Goal: Information Seeking & Learning: Learn about a topic

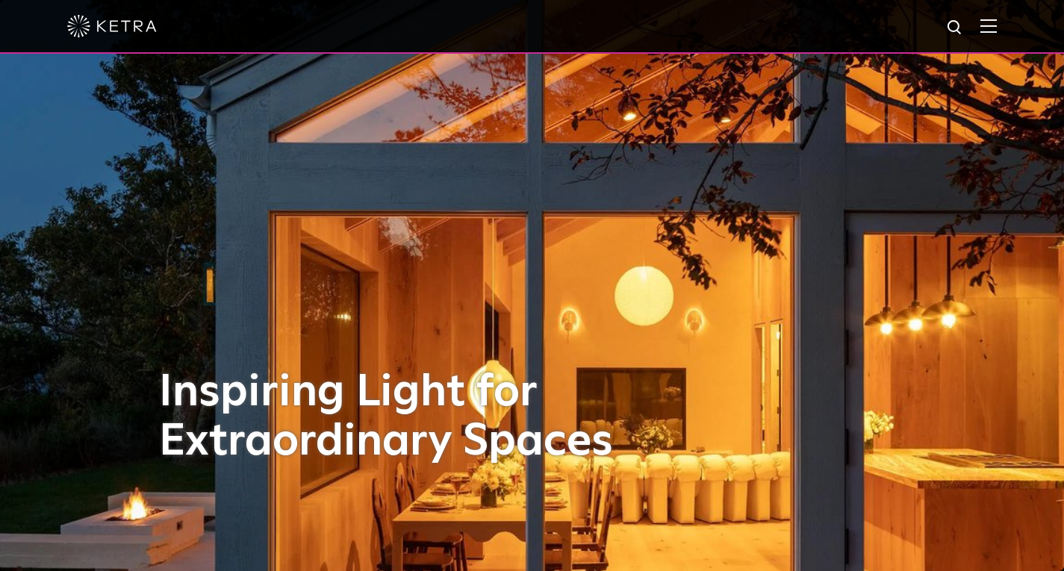
click at [379, 242] on div "Inspiring Light for Extraordinary Spaces" at bounding box center [532, 285] width 747 height 571
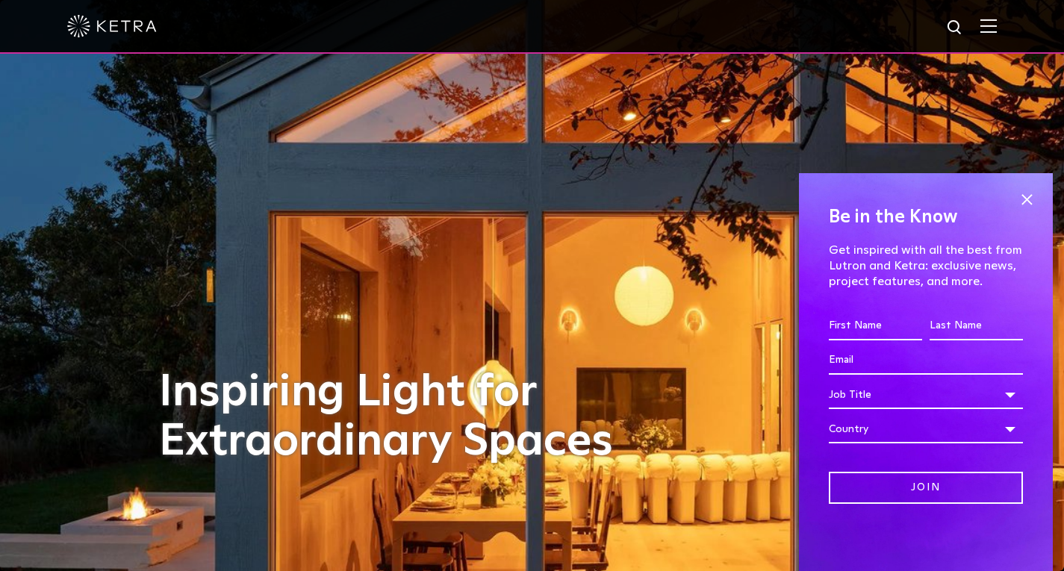
click at [379, 242] on div "Inspiring Light for Extraordinary Spaces" at bounding box center [532, 285] width 747 height 571
click at [1026, 194] on span at bounding box center [1027, 199] width 22 height 22
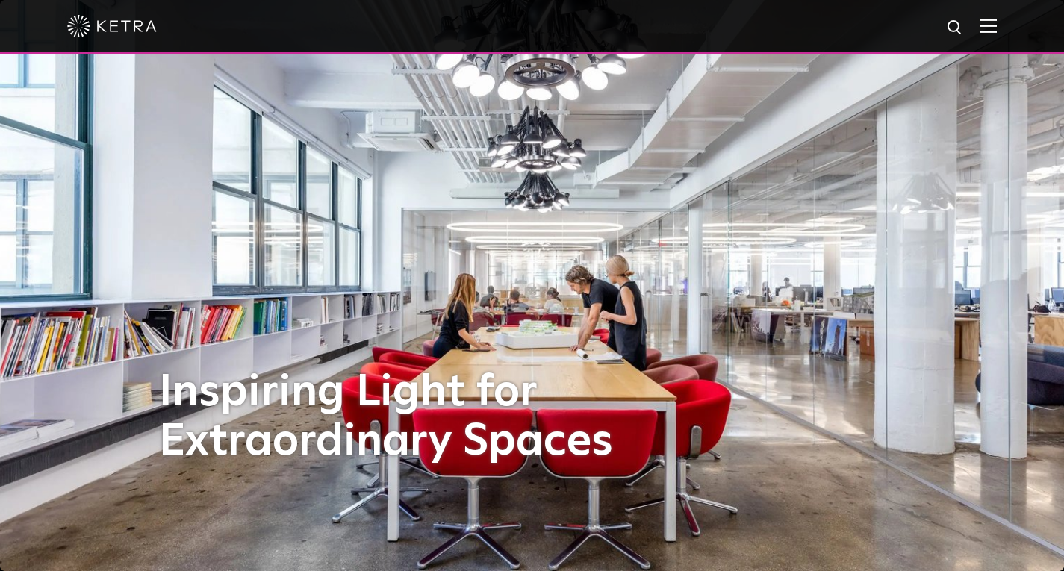
click at [982, 291] on img at bounding box center [532, 285] width 1064 height 571
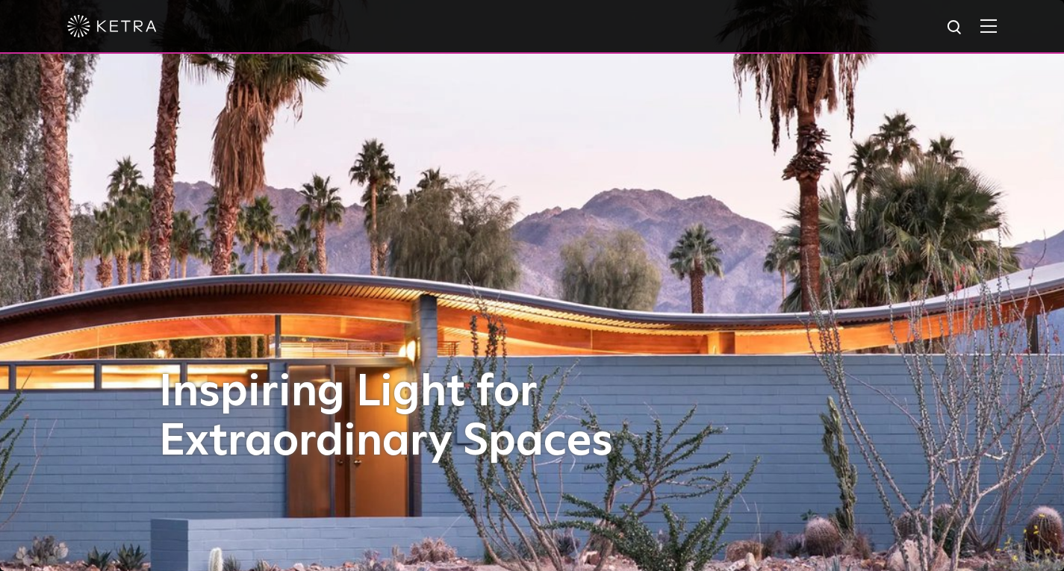
click at [791, 303] on div "Inspiring Light for Extraordinary Spaces" at bounding box center [532, 285] width 747 height 571
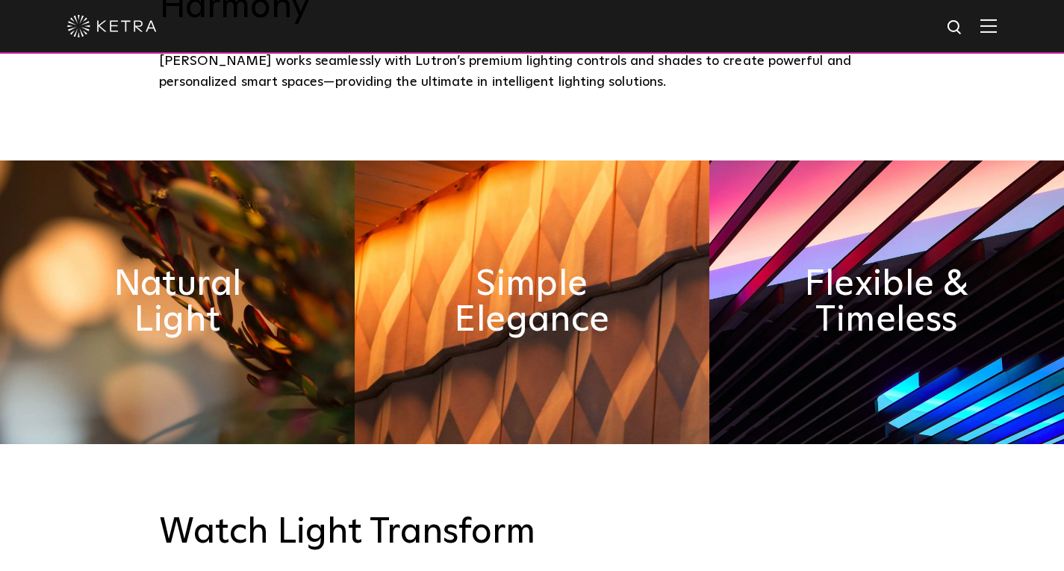
scroll to position [695, 0]
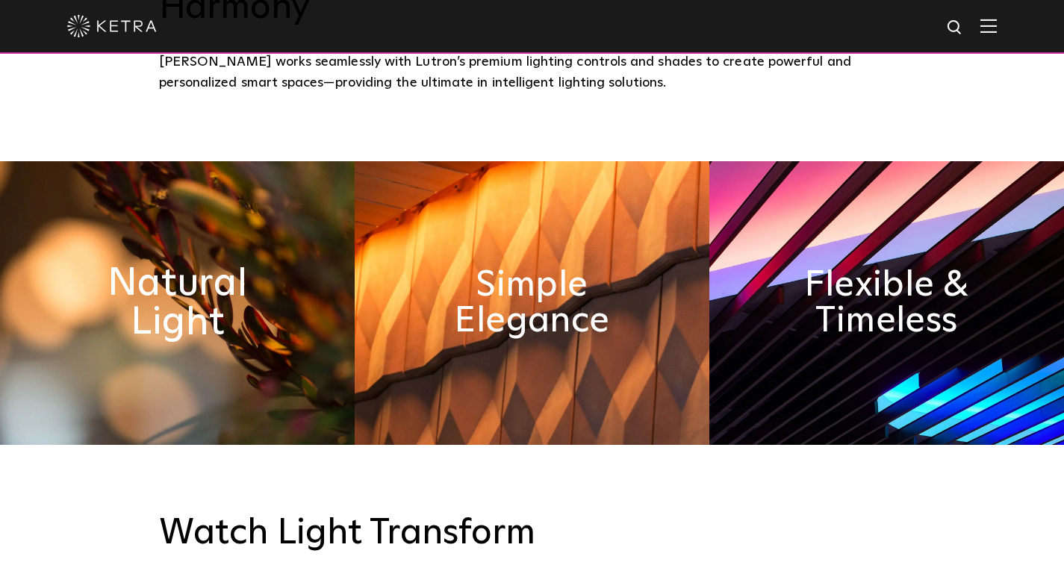
click at [229, 275] on h2 "Natural Light" at bounding box center [177, 303] width 193 height 78
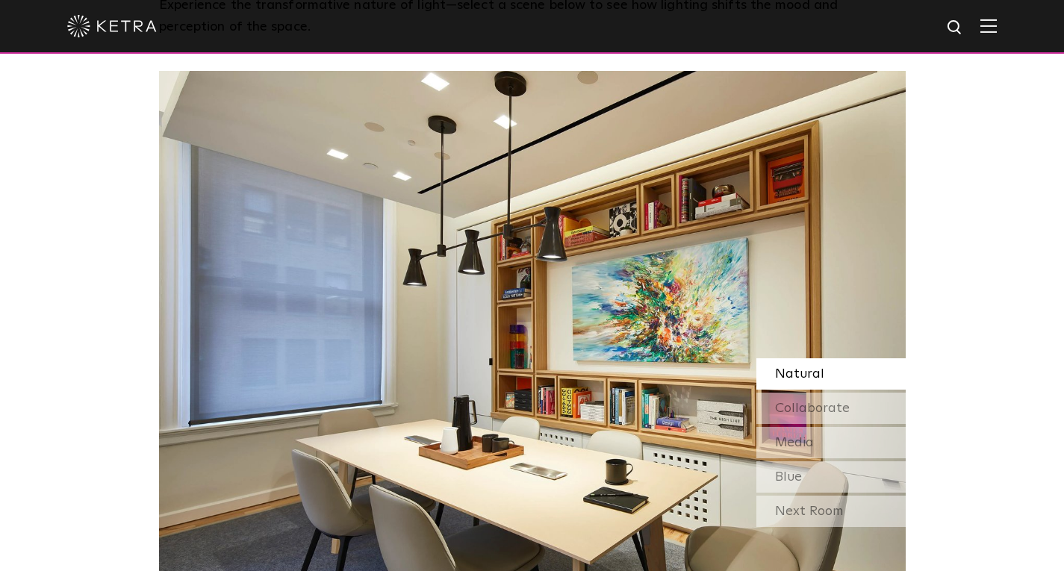
scroll to position [1278, 0]
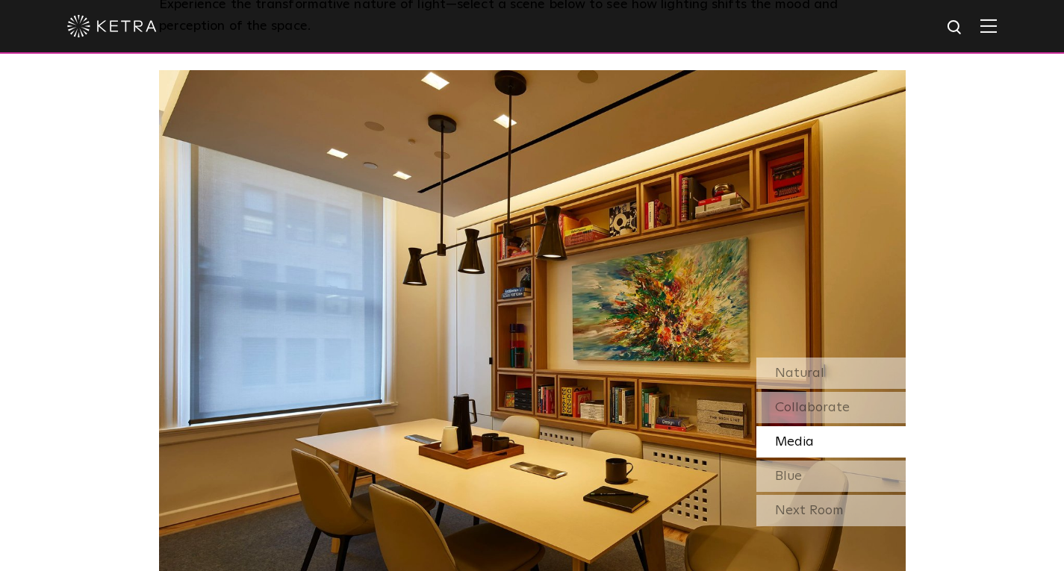
click at [801, 435] on span "Media" at bounding box center [794, 441] width 39 height 13
click at [815, 401] on span "Collaborate" at bounding box center [812, 407] width 75 height 13
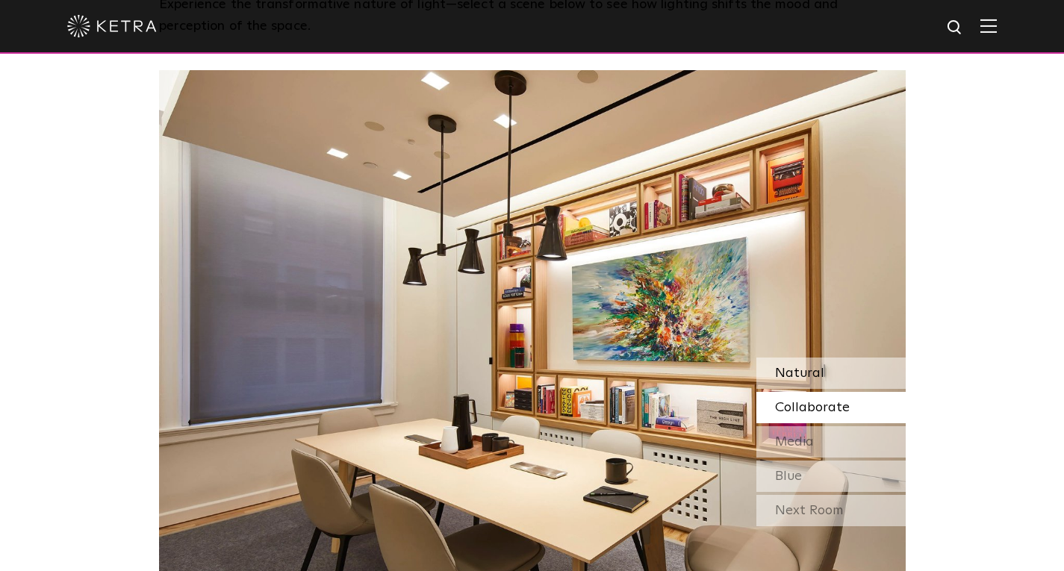
click at [815, 358] on div "Natural" at bounding box center [830, 373] width 149 height 31
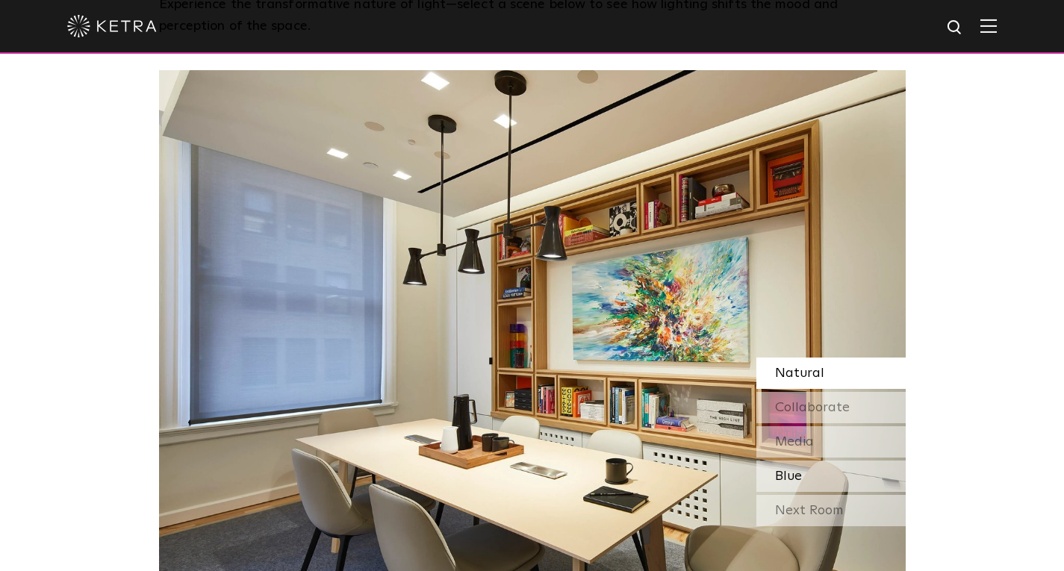
click at [798, 470] on span "Blue" at bounding box center [788, 476] width 27 height 13
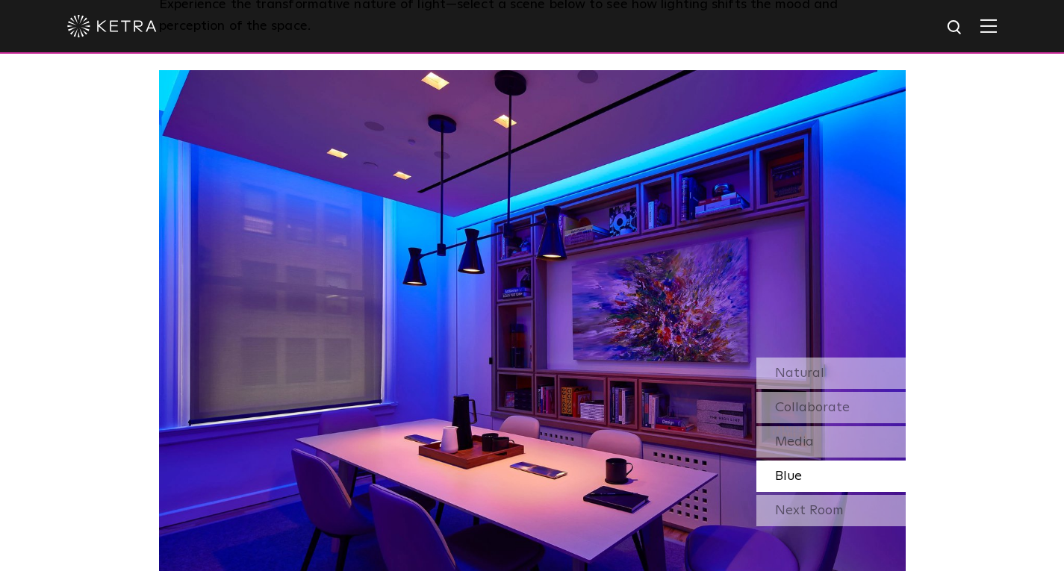
click at [792, 282] on img at bounding box center [532, 331] width 747 height 523
click at [790, 495] on div "Next Room" at bounding box center [830, 510] width 149 height 31
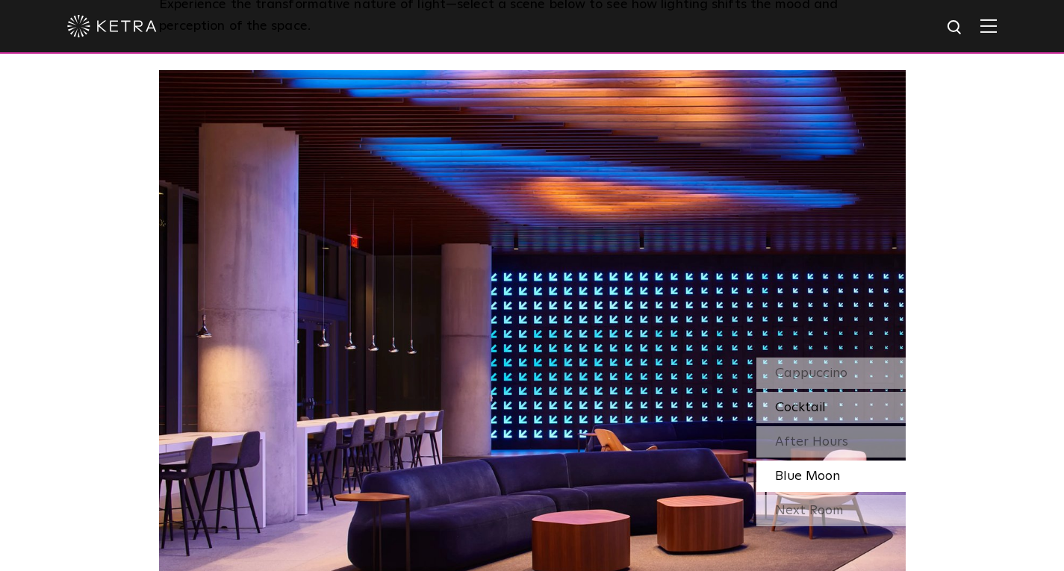
click at [836, 392] on div "Cocktail" at bounding box center [830, 407] width 149 height 31
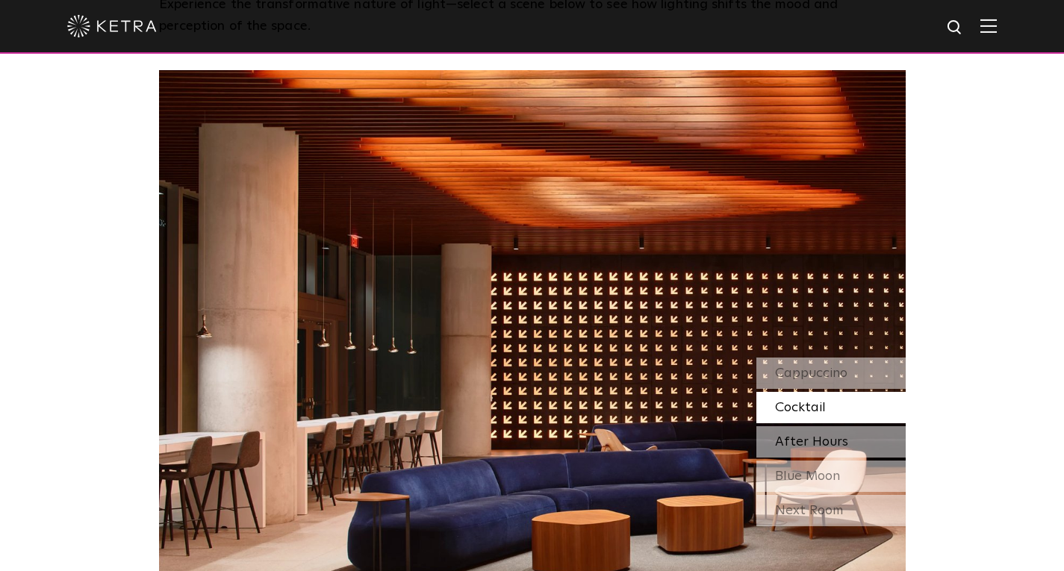
click at [818, 435] on span "After Hours" at bounding box center [811, 441] width 73 height 13
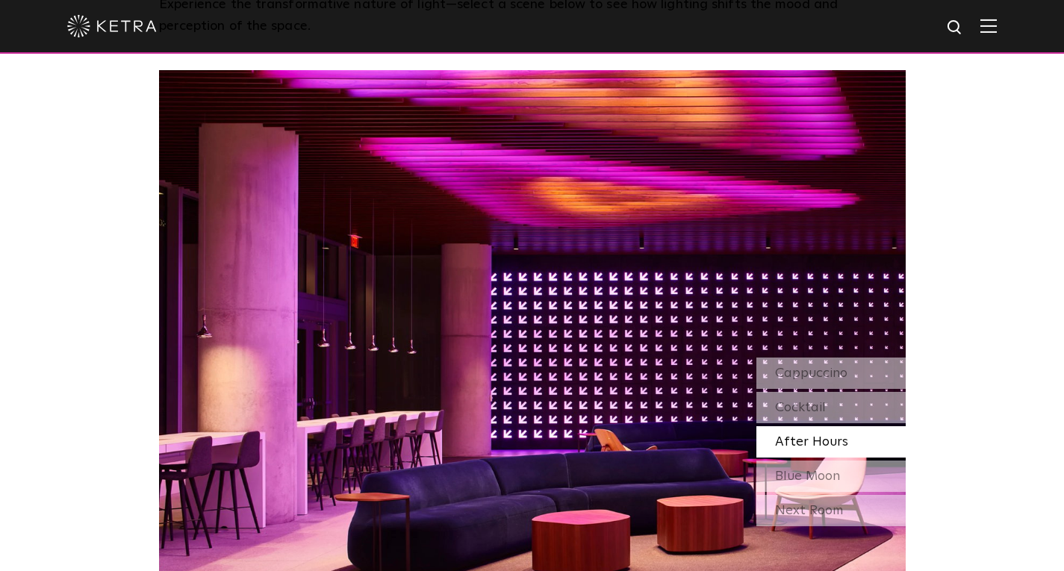
click at [818, 435] on span "After Hours" at bounding box center [811, 441] width 73 height 13
drag, startPoint x: 992, startPoint y: 391, endPoint x: 973, endPoint y: 379, distance: 22.8
click at [973, 379] on div "Watch Light Transform Experience the transformative nature of light—select a sc…" at bounding box center [532, 227] width 1064 height 731
click at [804, 470] on span "Blue Moon" at bounding box center [807, 476] width 65 height 13
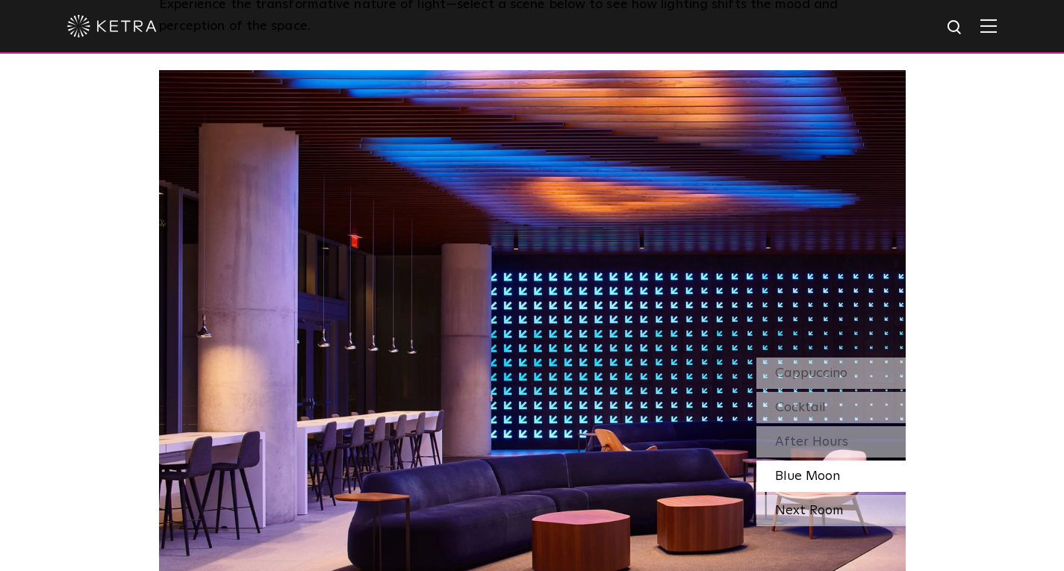
click at [810, 495] on div "Next Room" at bounding box center [830, 510] width 149 height 31
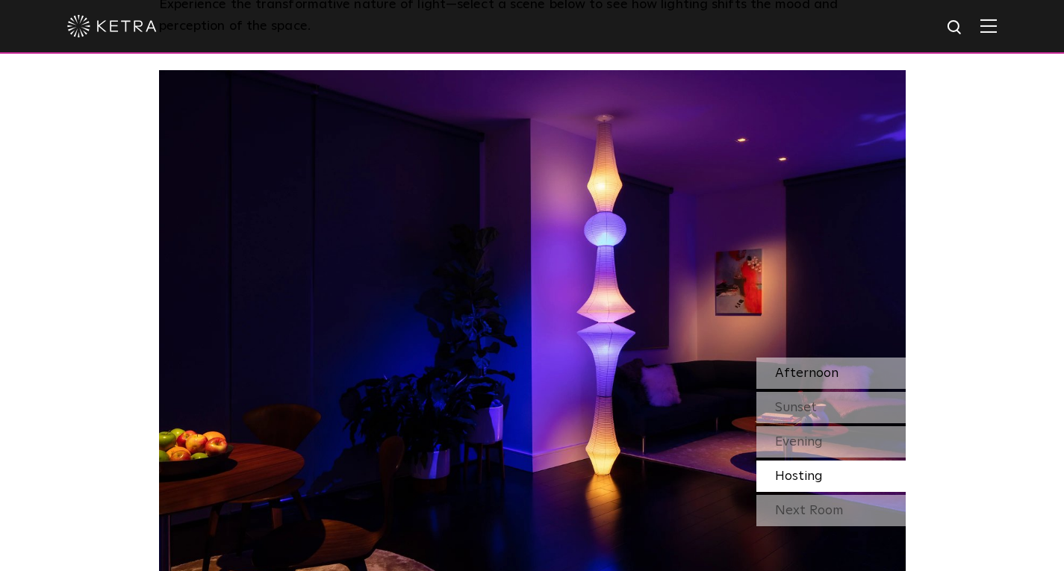
click at [820, 367] on span "Afternoon" at bounding box center [806, 373] width 63 height 13
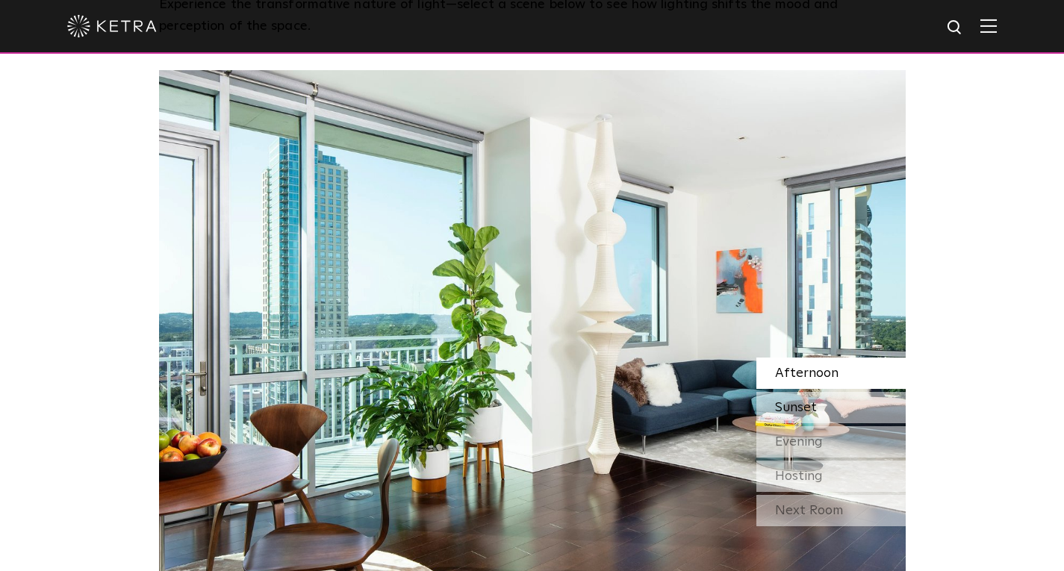
click at [810, 401] on span "Sunset" at bounding box center [796, 407] width 42 height 13
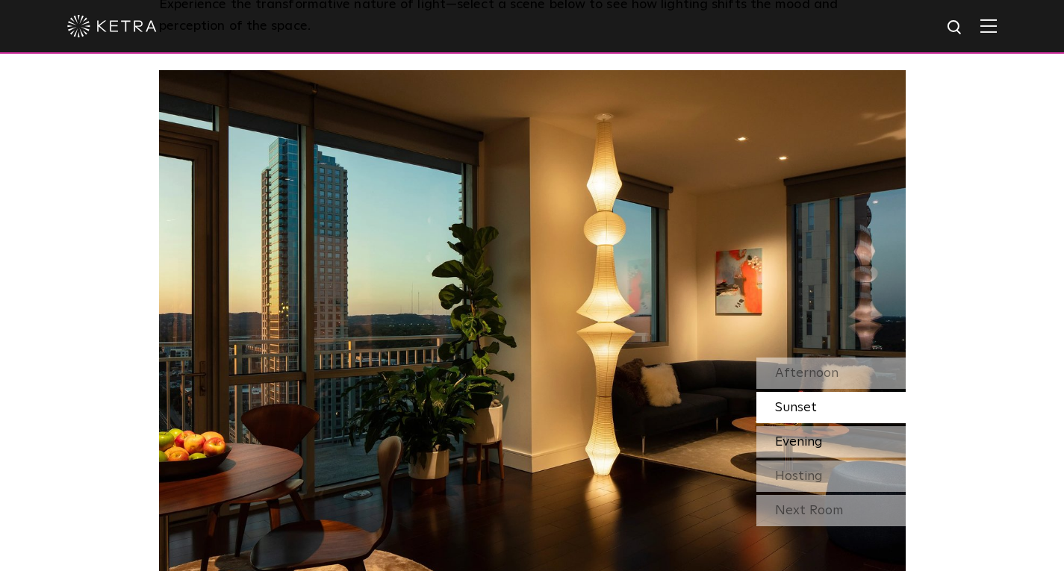
click at [801, 435] on span "Evening" at bounding box center [799, 441] width 48 height 13
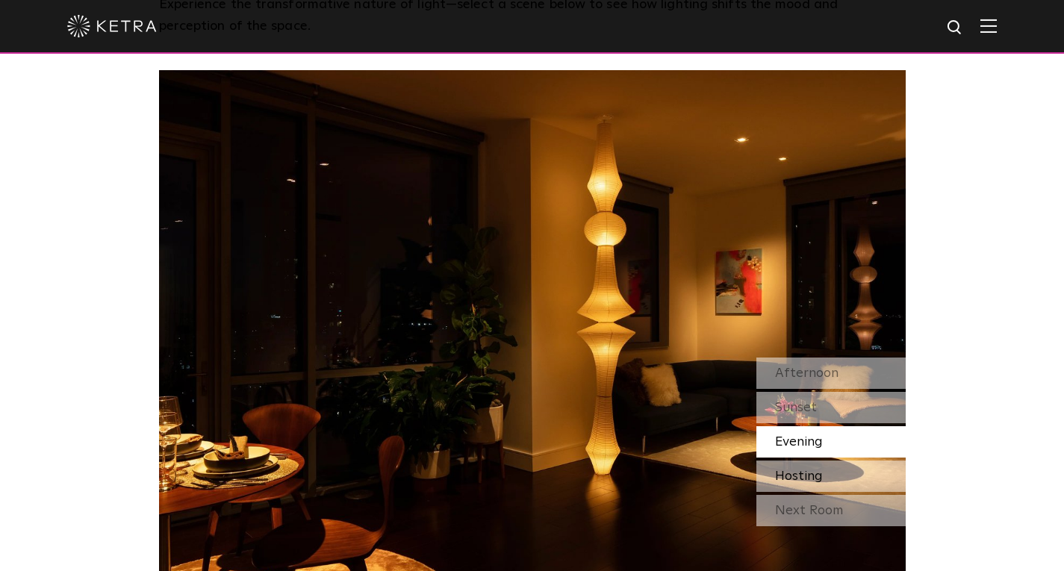
click at [797, 470] on span "Hosting" at bounding box center [799, 476] width 48 height 13
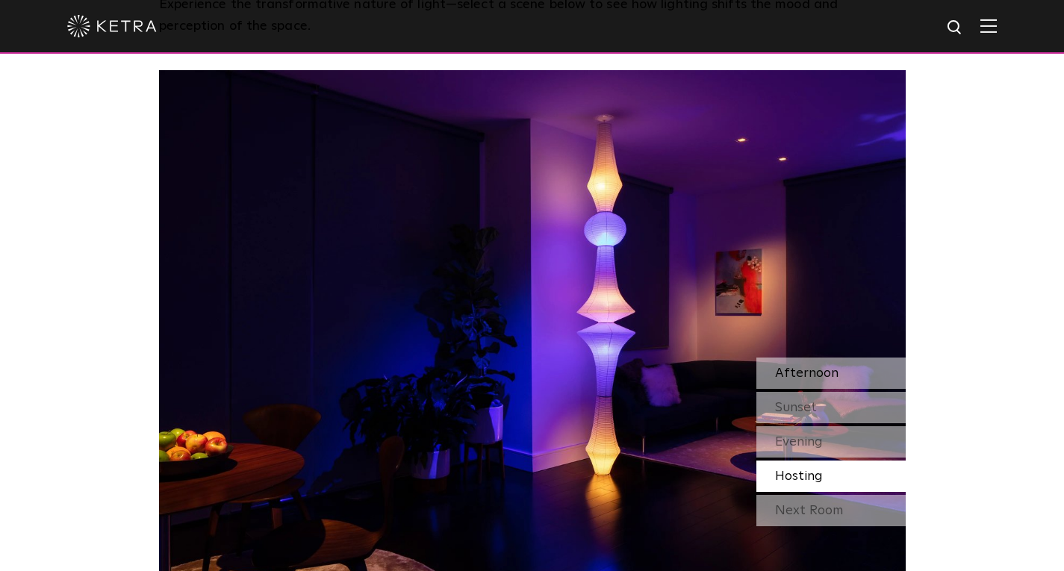
click at [810, 367] on span "Afternoon" at bounding box center [806, 373] width 63 height 13
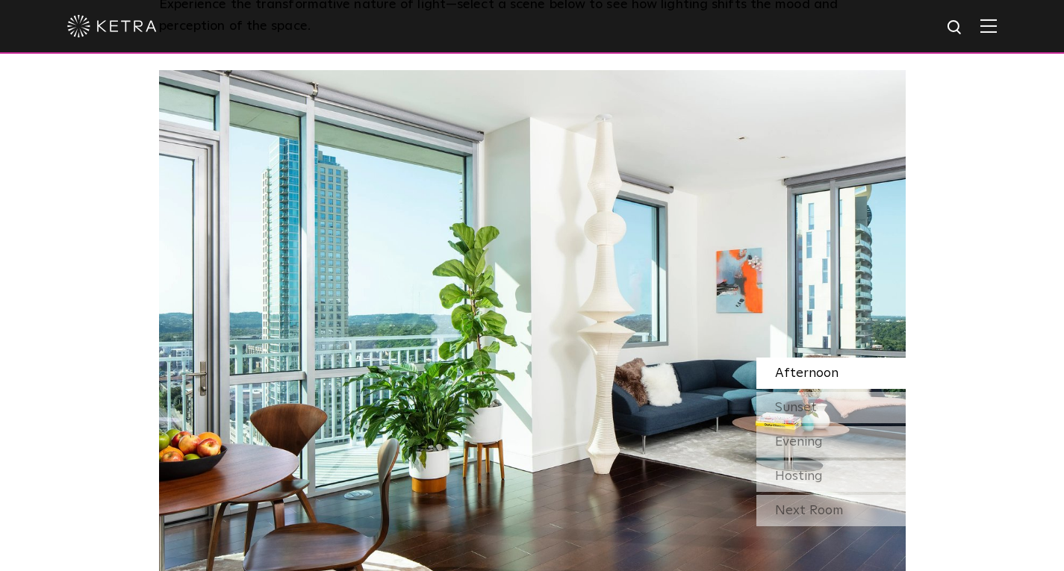
click at [807, 367] on span "Afternoon" at bounding box center [806, 373] width 63 height 13
click at [801, 401] on span "Sunset" at bounding box center [796, 407] width 42 height 13
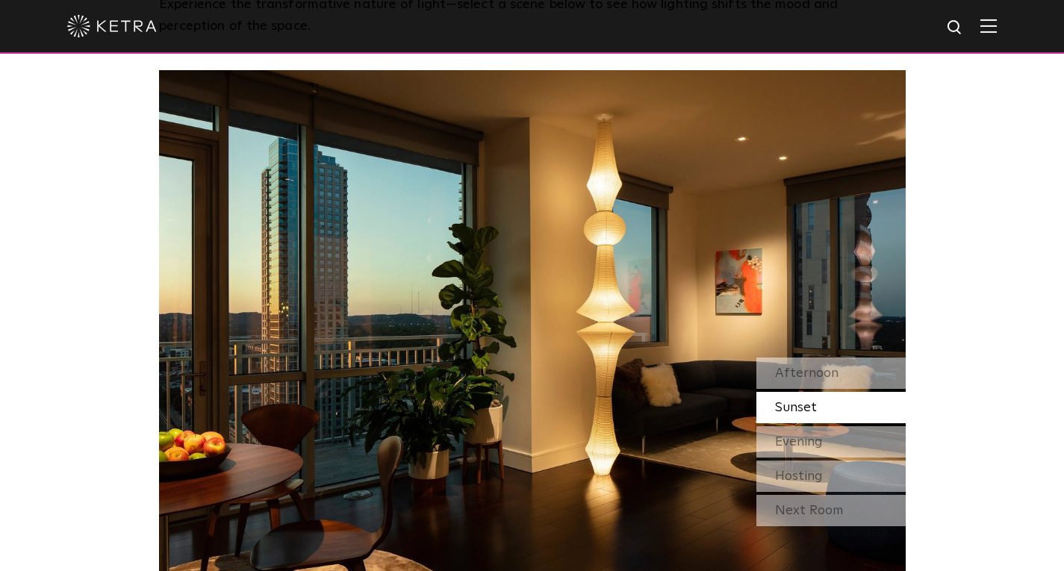
click at [718, 340] on img at bounding box center [532, 331] width 747 height 523
click at [827, 426] on div "Evening" at bounding box center [830, 441] width 149 height 31
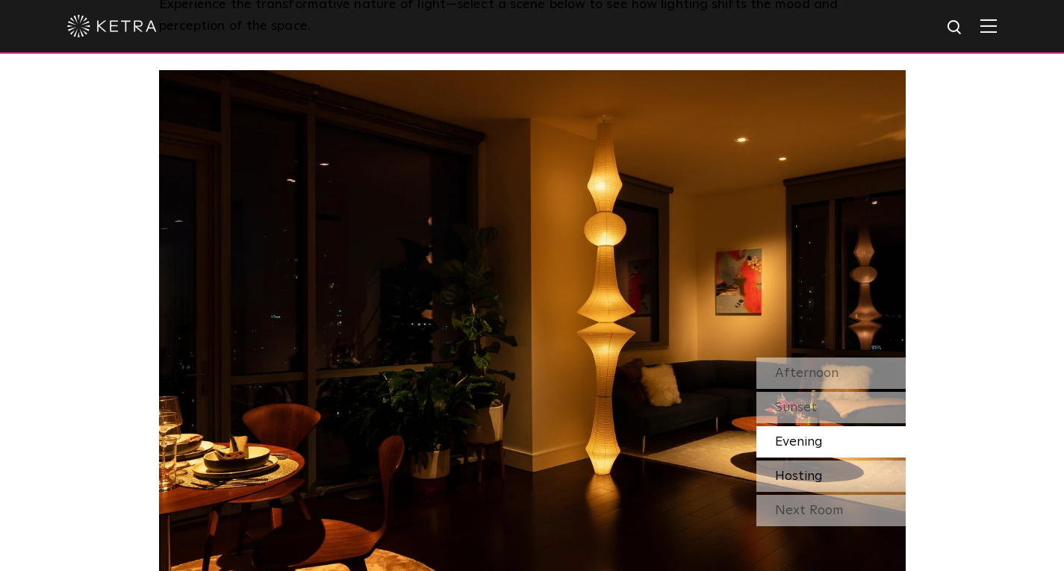
click at [820, 470] on span "Hosting" at bounding box center [799, 476] width 48 height 13
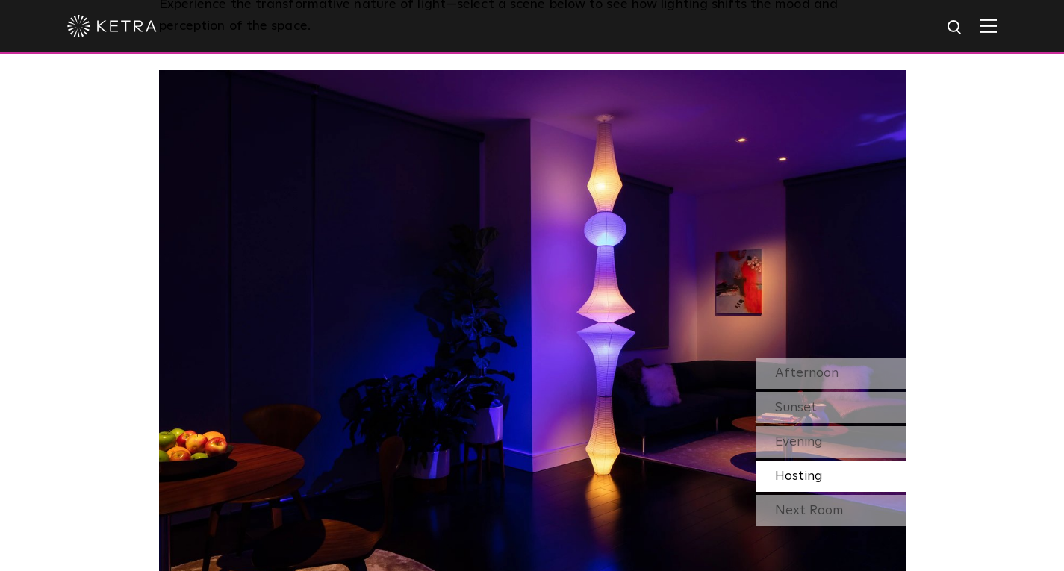
click at [820, 470] on span "Hosting" at bounding box center [799, 476] width 48 height 13
click at [803, 495] on div "Next Room" at bounding box center [830, 510] width 149 height 31
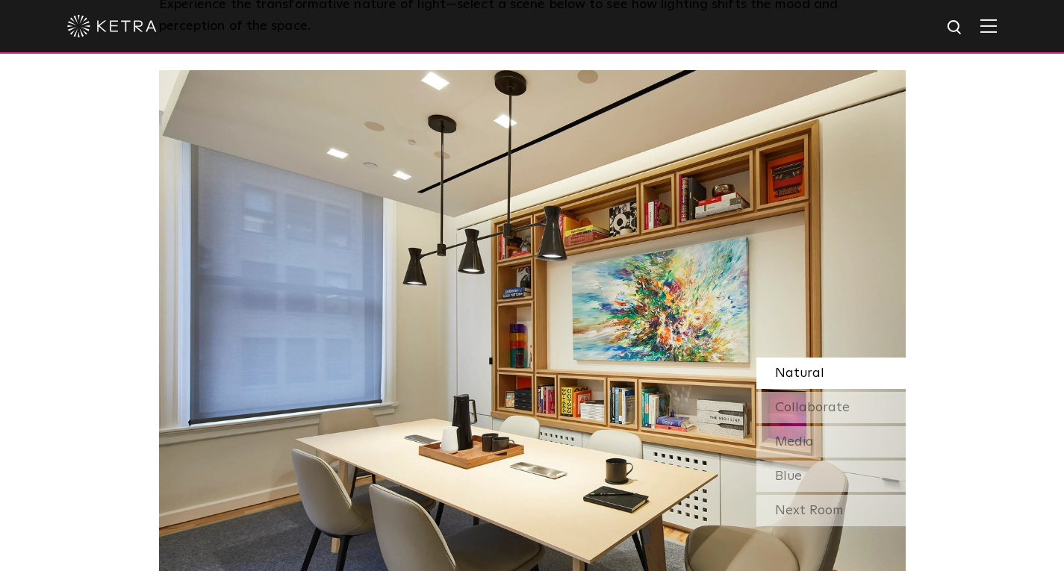
click at [816, 358] on div "Natural" at bounding box center [830, 373] width 149 height 31
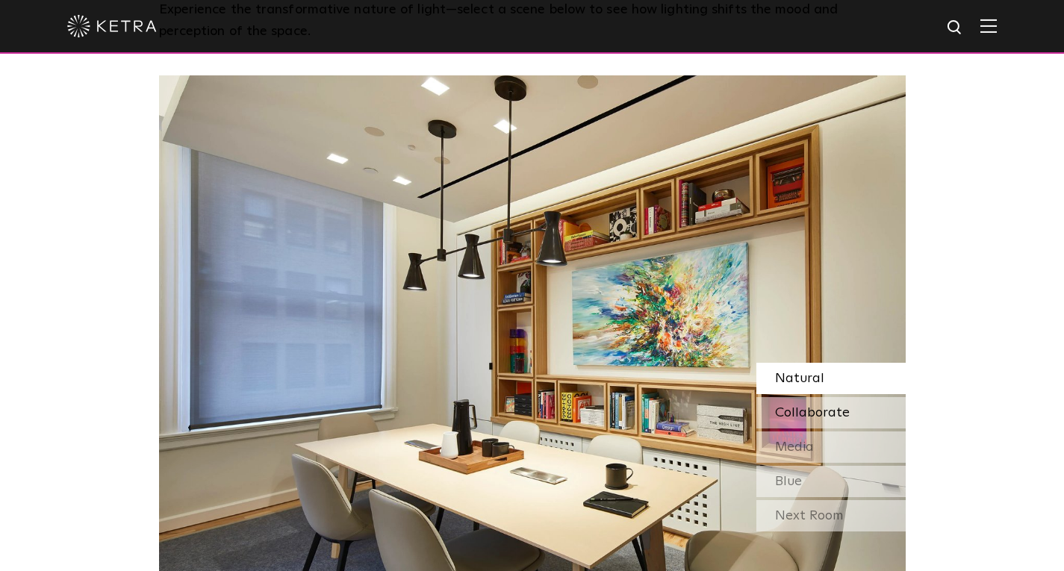
click at [792, 406] on span "Collaborate" at bounding box center [812, 412] width 75 height 13
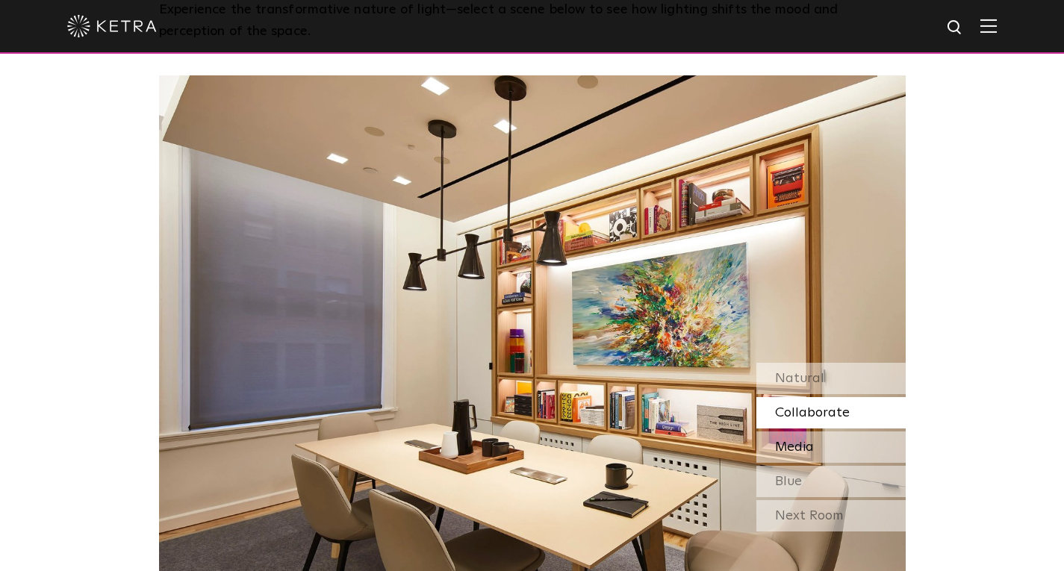
click at [815, 432] on div "Media" at bounding box center [830, 447] width 149 height 31
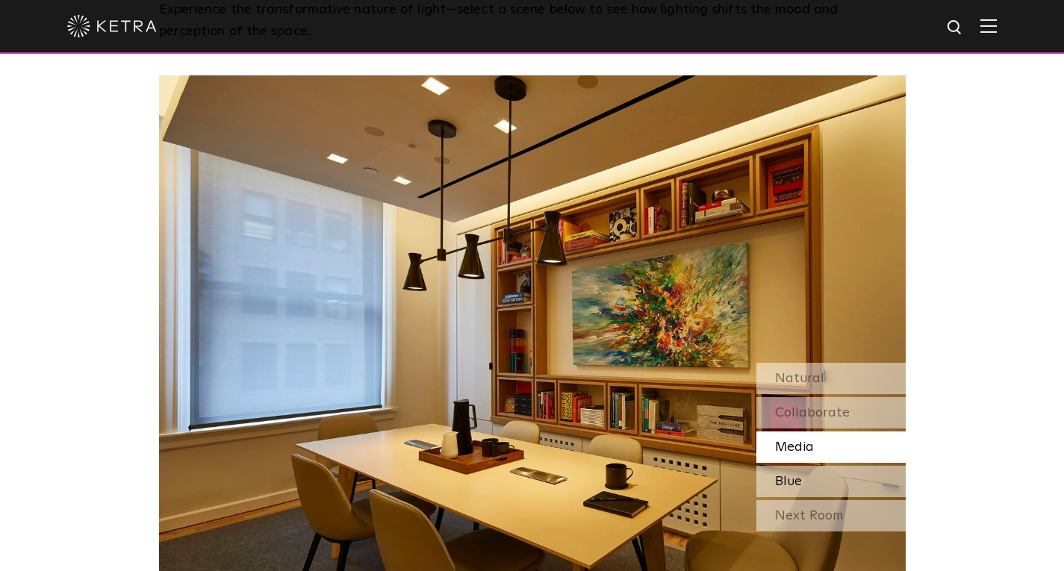
click at [795, 475] on span "Blue" at bounding box center [788, 481] width 27 height 13
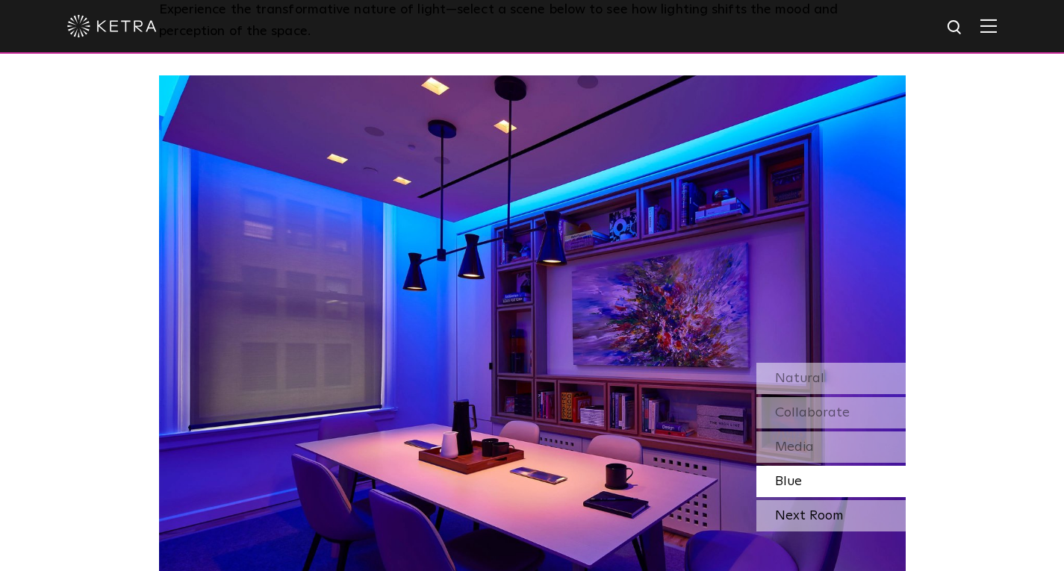
click at [777, 500] on div "Next Room" at bounding box center [830, 515] width 149 height 31
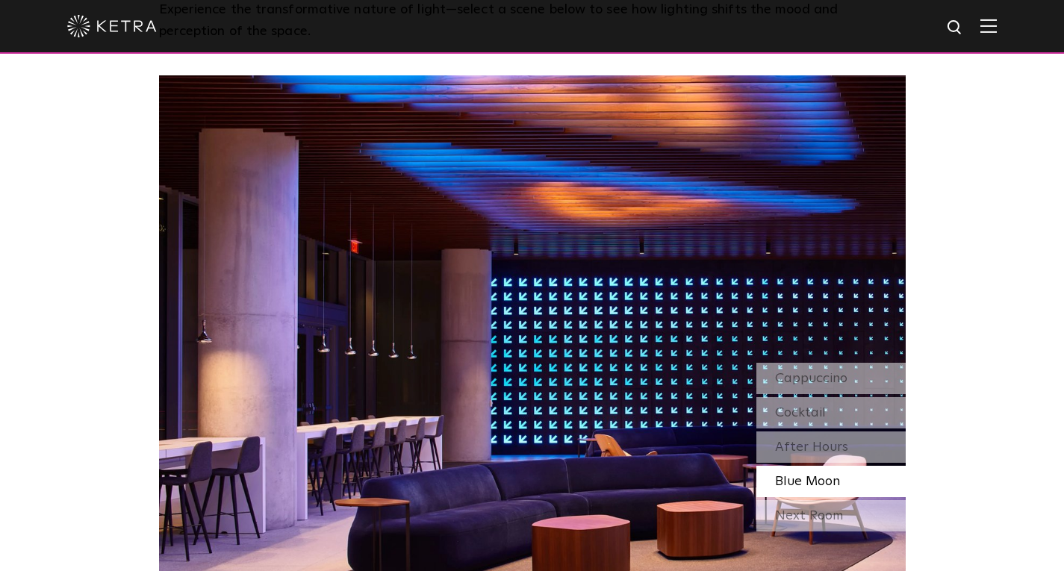
click at [777, 500] on div "Next Room" at bounding box center [830, 515] width 149 height 31
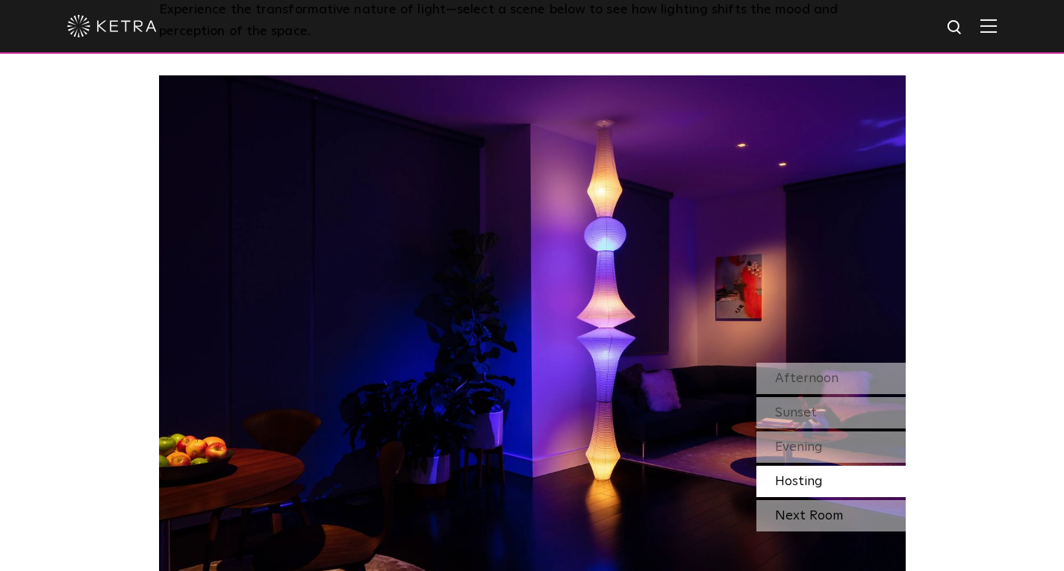
click at [775, 500] on div "Next Room" at bounding box center [830, 515] width 149 height 31
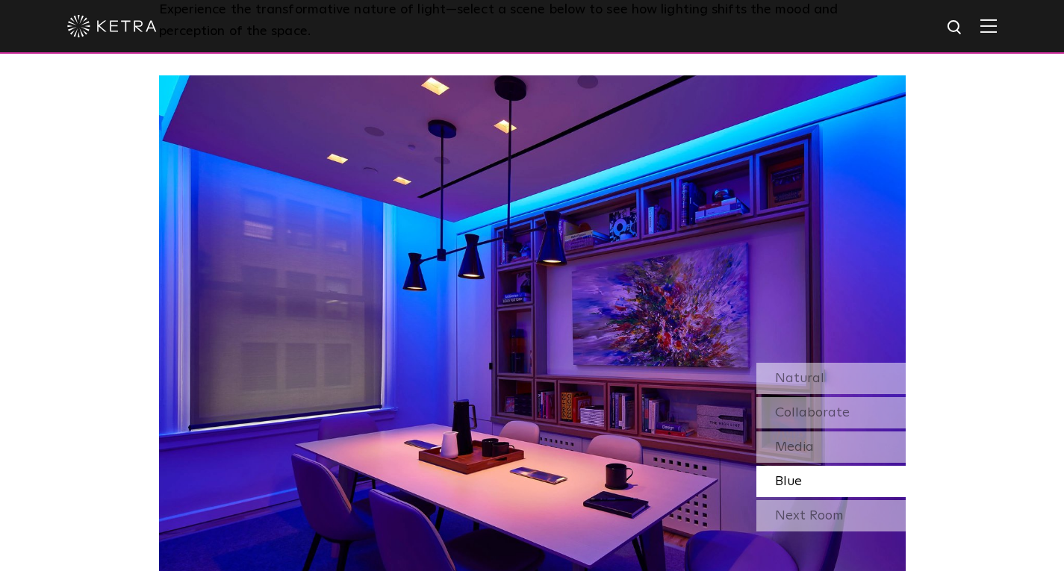
click at [775, 500] on div "Next Room" at bounding box center [830, 515] width 149 height 31
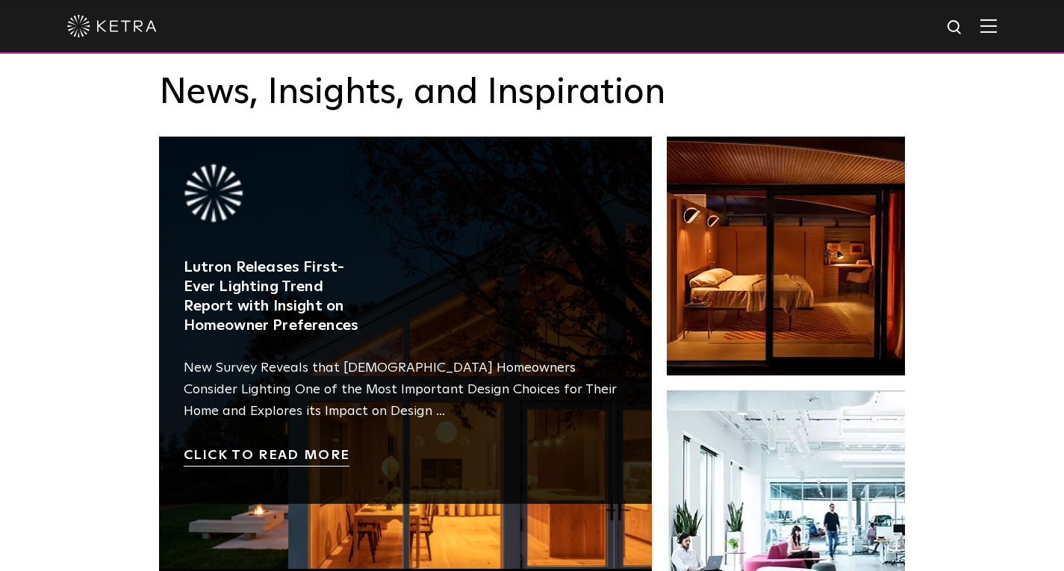
scroll to position [2408, 0]
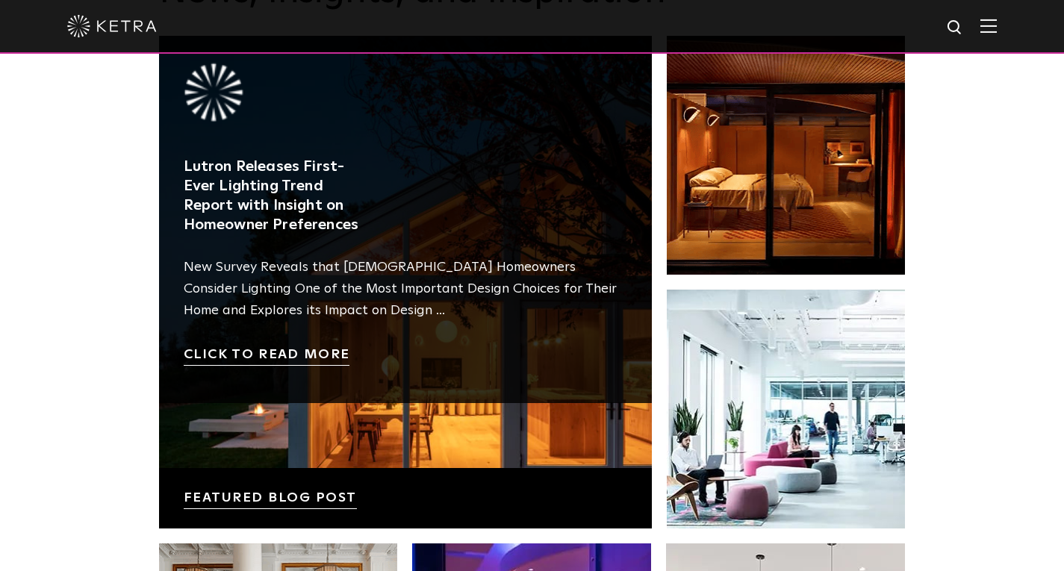
click at [498, 441] on link at bounding box center [405, 282] width 493 height 493
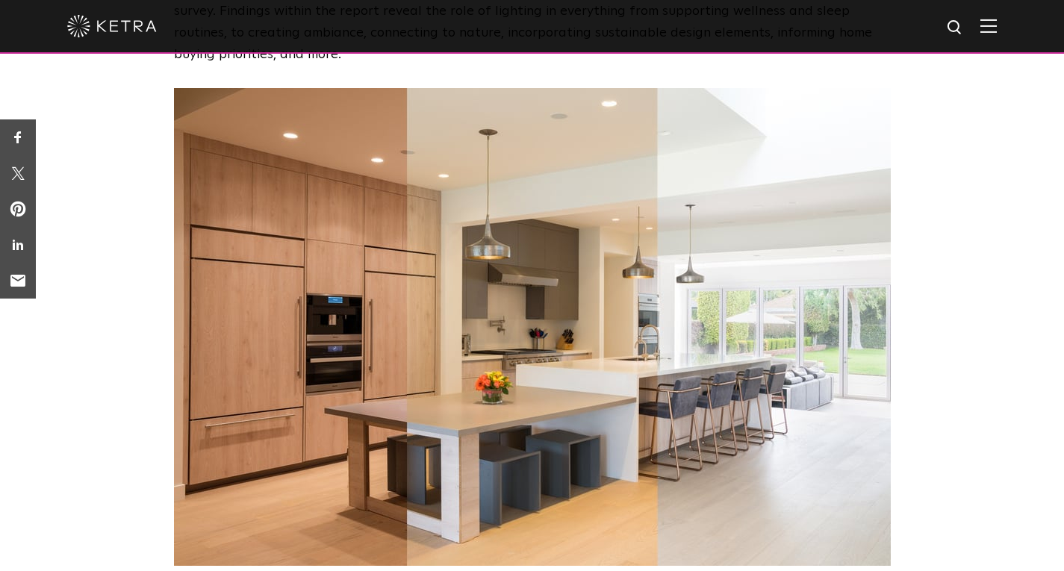
scroll to position [697, 0]
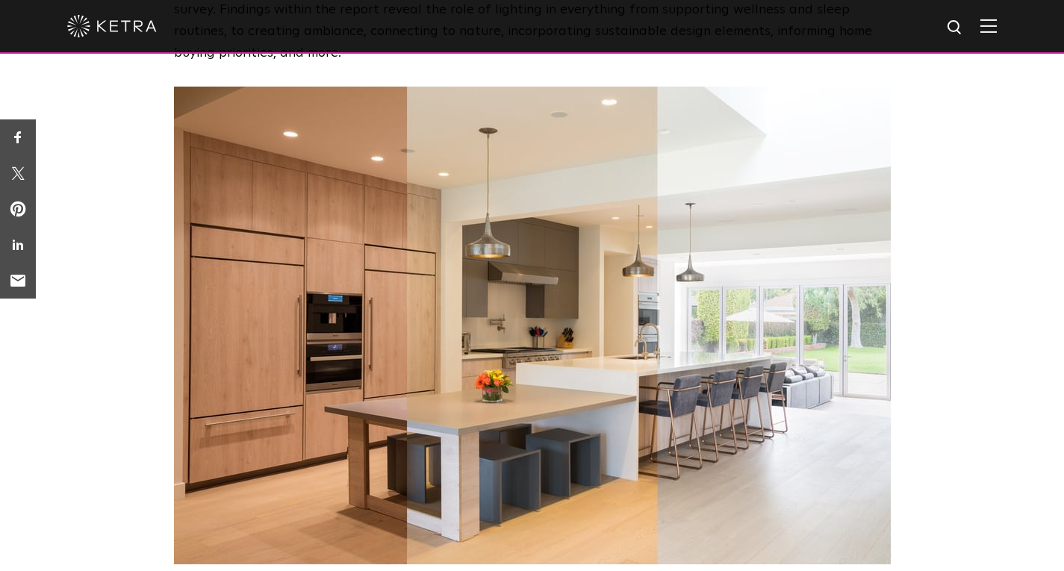
click at [571, 296] on img at bounding box center [532, 326] width 717 height 478
click at [457, 326] on img at bounding box center [532, 326] width 717 height 478
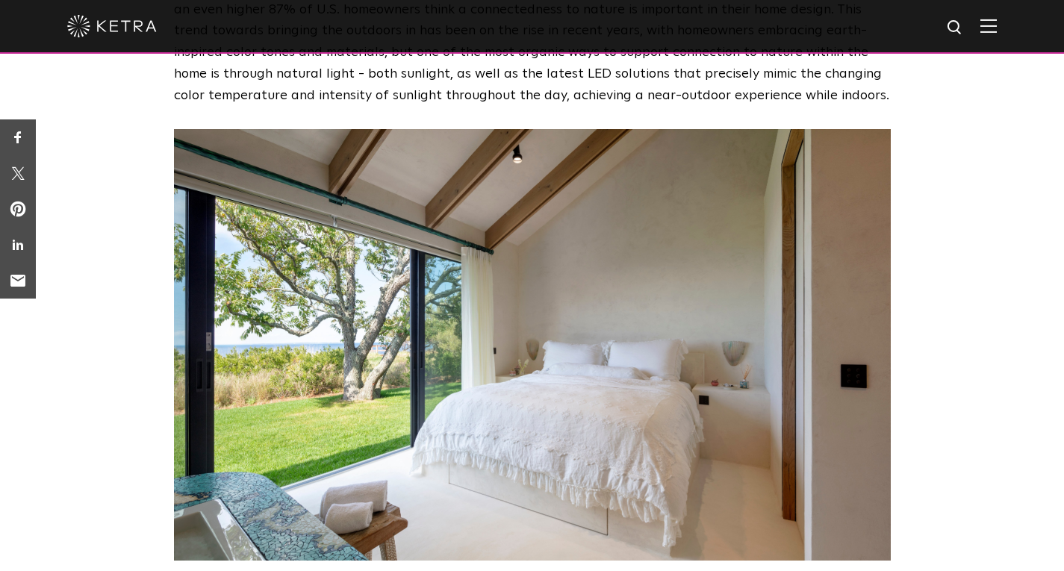
scroll to position [1593, 0]
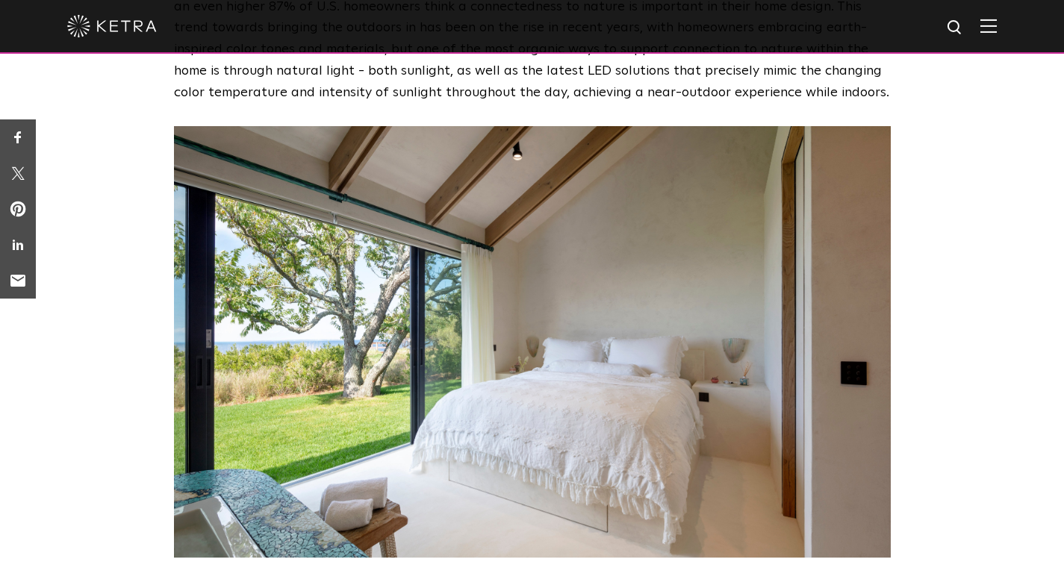
click at [457, 326] on img at bounding box center [532, 342] width 717 height 432
click at [600, 315] on img at bounding box center [532, 342] width 717 height 432
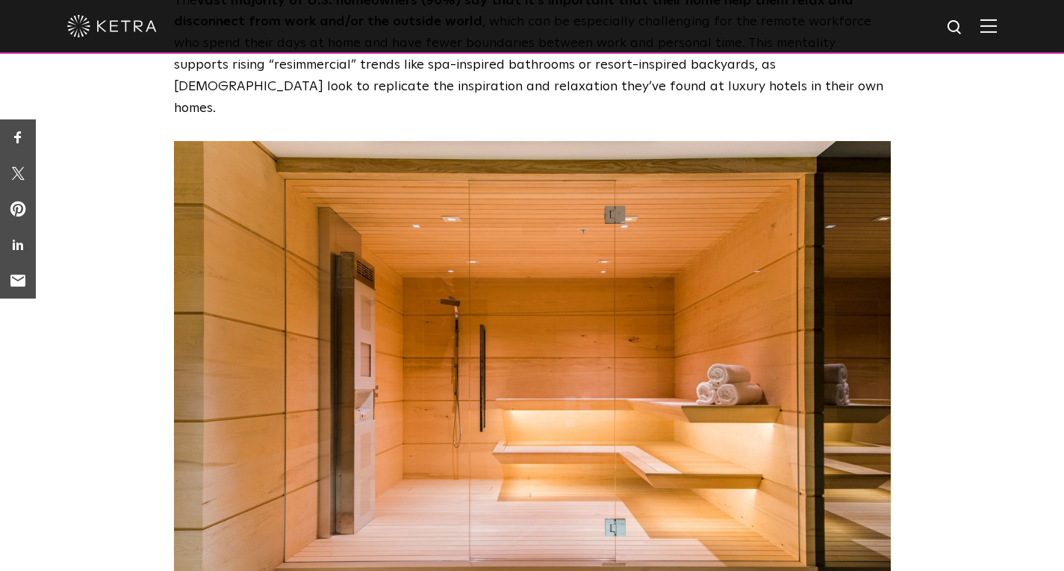
scroll to position [2534, 0]
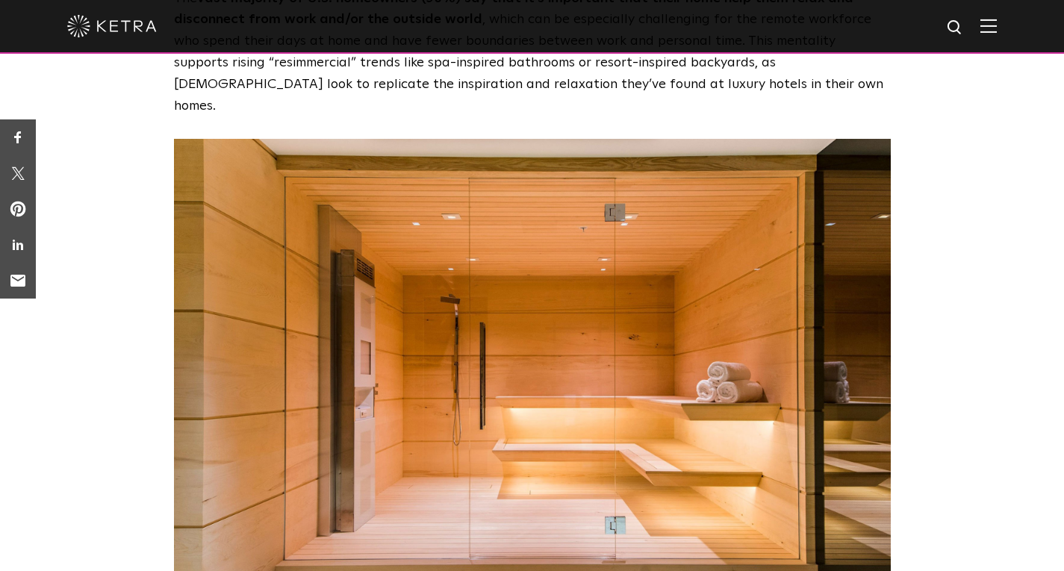
click at [755, 322] on img at bounding box center [532, 396] width 717 height 514
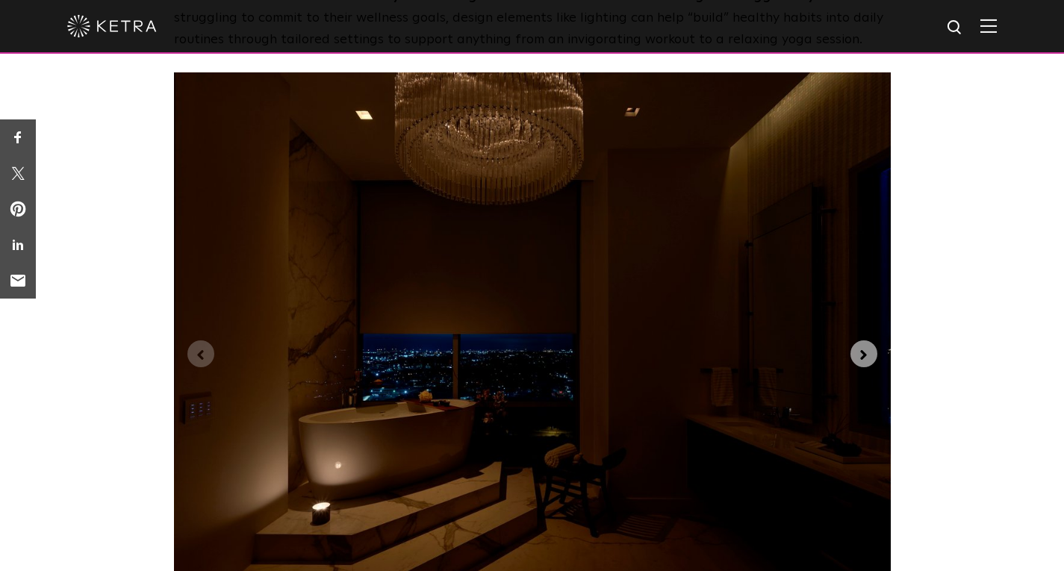
scroll to position [3555, 0]
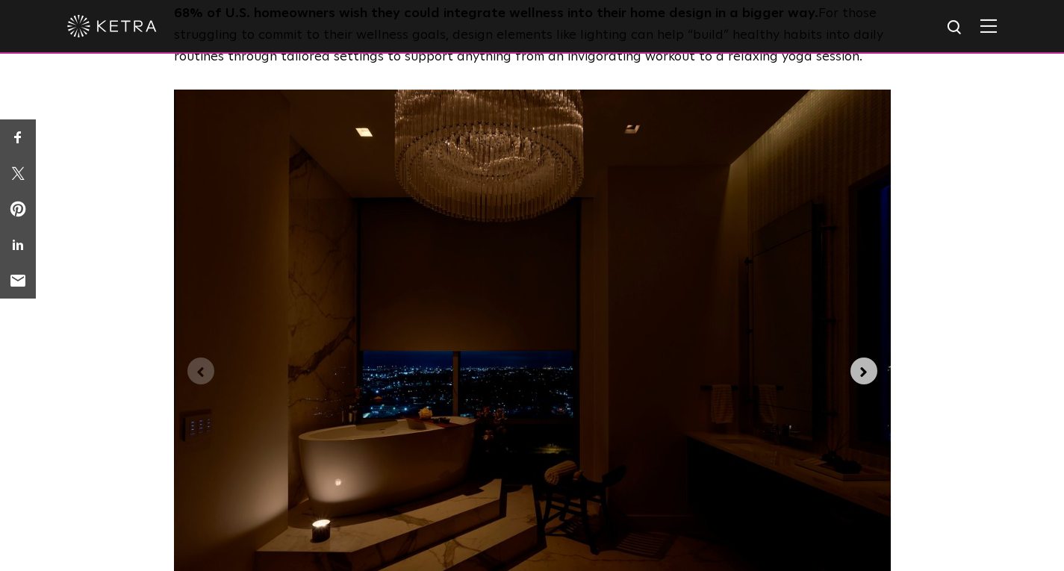
click at [863, 361] on span "Next slide" at bounding box center [864, 370] width 16 height 19
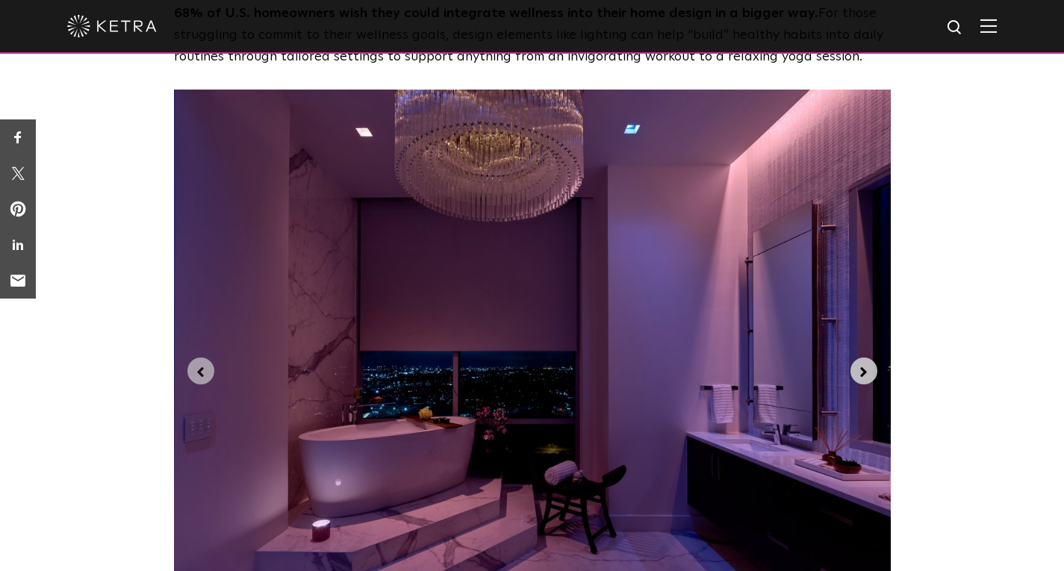
click at [863, 361] on span "Next slide" at bounding box center [864, 370] width 16 height 19
